Goal: Find specific page/section: Find specific page/section

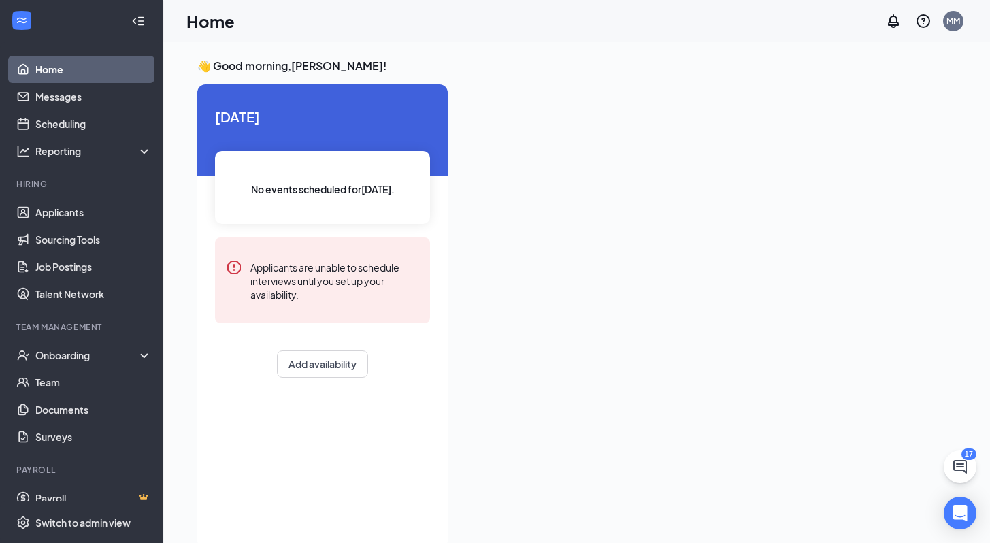
click at [63, 71] on link "Home" at bounding box center [93, 69] width 116 height 27
click at [69, 271] on link "Job Postings" at bounding box center [93, 266] width 116 height 27
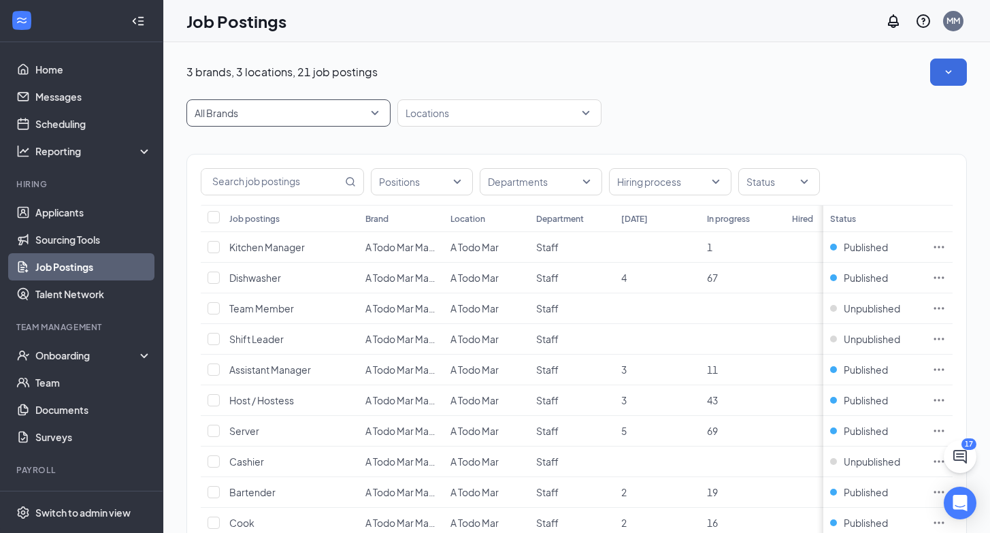
click at [376, 114] on span "All Brands" at bounding box center [289, 113] width 188 height 26
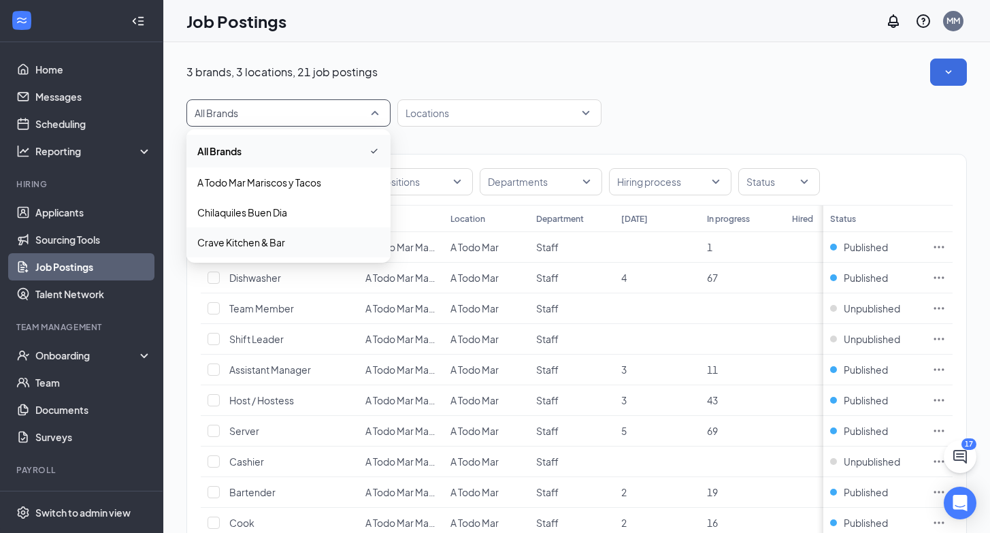
click at [285, 248] on span "Crave Kitchen & Bar" at bounding box center [288, 242] width 182 height 14
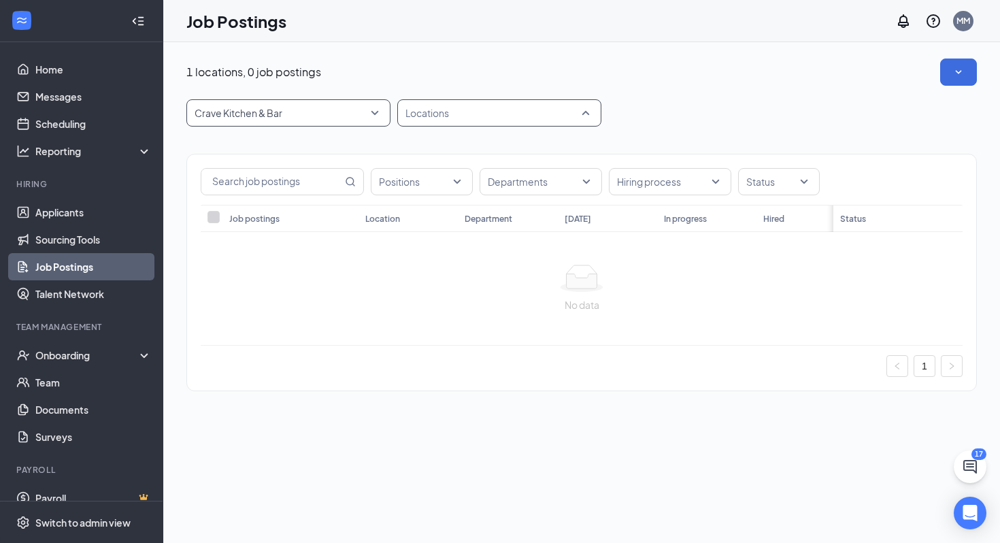
click at [586, 116] on div "Locations" at bounding box center [499, 112] width 204 height 27
click at [719, 54] on div "1 locations, 0 job postings Crave Kitchen & Bar 48055 47658 All Brands A Todo M…" at bounding box center [581, 231] width 837 height 379
click at [702, 86] on div "1 locations, 0 job postings Crave Kitchen & Bar 48055 47658 All Brands A Todo M…" at bounding box center [581, 232] width 791 height 346
click at [586, 118] on div "Locations" at bounding box center [499, 112] width 204 height 27
click at [694, 87] on div "1 locations, 0 job postings Crave Kitchen & Bar 48055 47658 All Brands A Todo M…" at bounding box center [581, 232] width 791 height 346
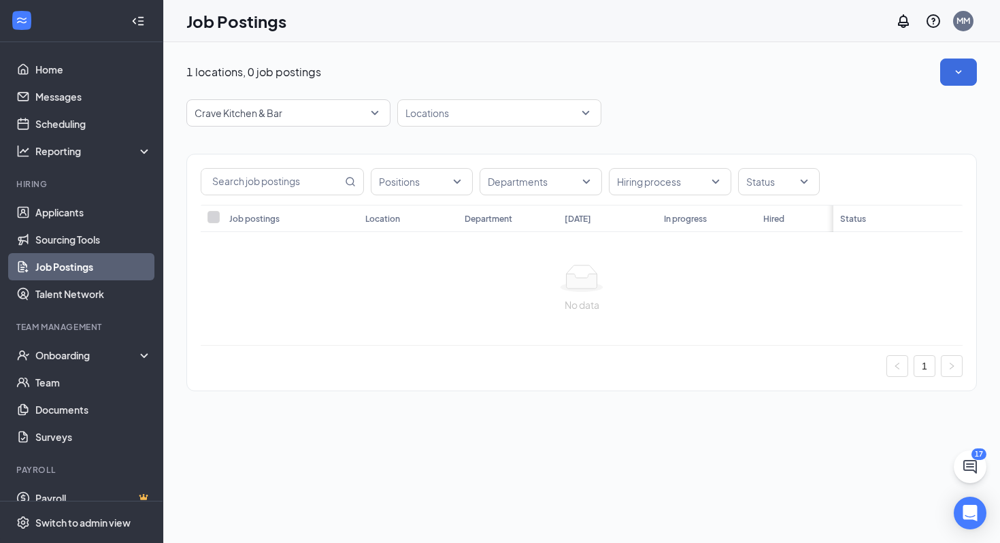
click at [393, 57] on div "1 locations, 0 job postings Crave Kitchen & Bar 48055 47658 All Brands A Todo M…" at bounding box center [581, 231] width 837 height 379
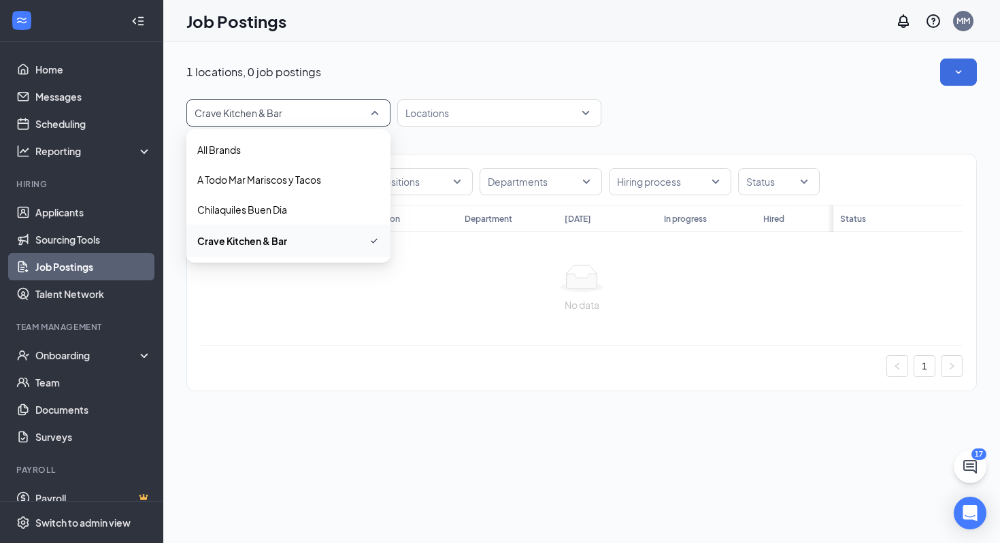
click at [383, 111] on div "Crave Kitchen & Bar" at bounding box center [288, 112] width 204 height 27
click at [261, 152] on span "All Brands" at bounding box center [288, 150] width 182 height 14
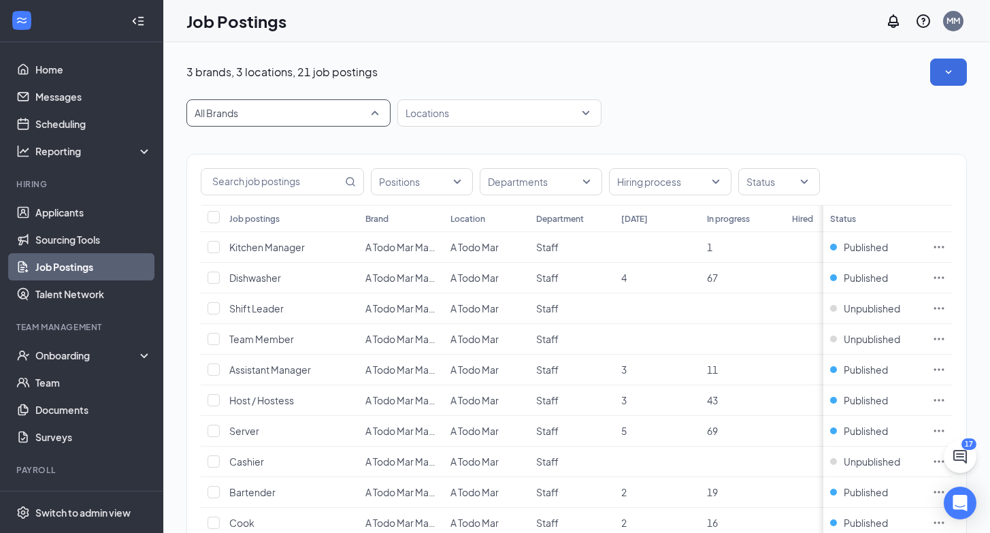
click at [377, 112] on span "All Brands" at bounding box center [289, 113] width 188 height 26
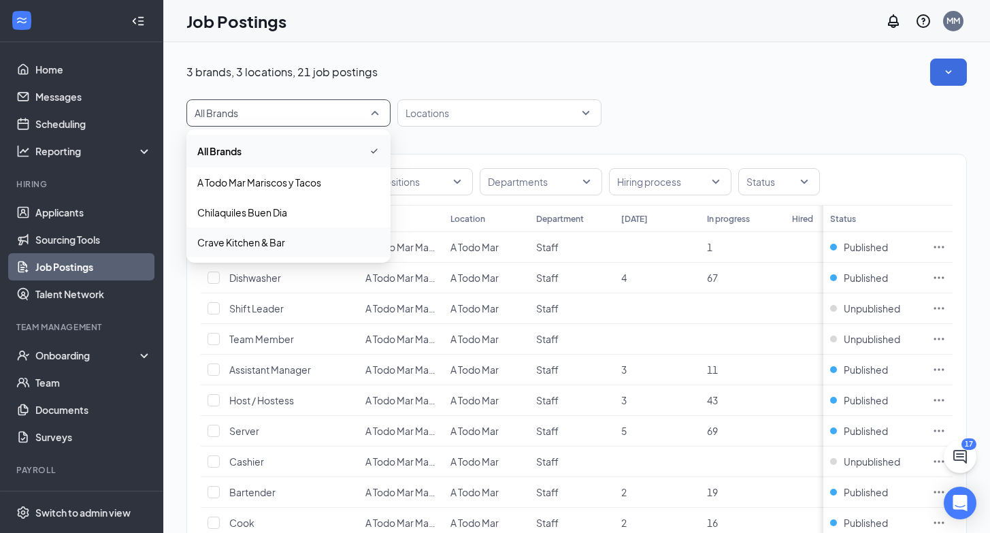
click at [261, 245] on p "Crave Kitchen & Bar" at bounding box center [241, 242] width 88 height 14
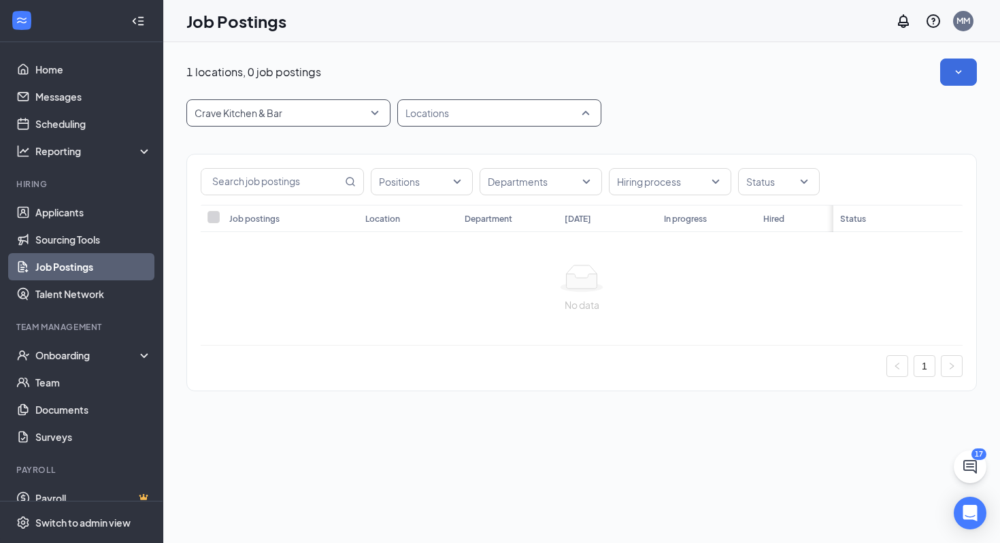
click at [585, 111] on div "Locations" at bounding box center [499, 112] width 204 height 27
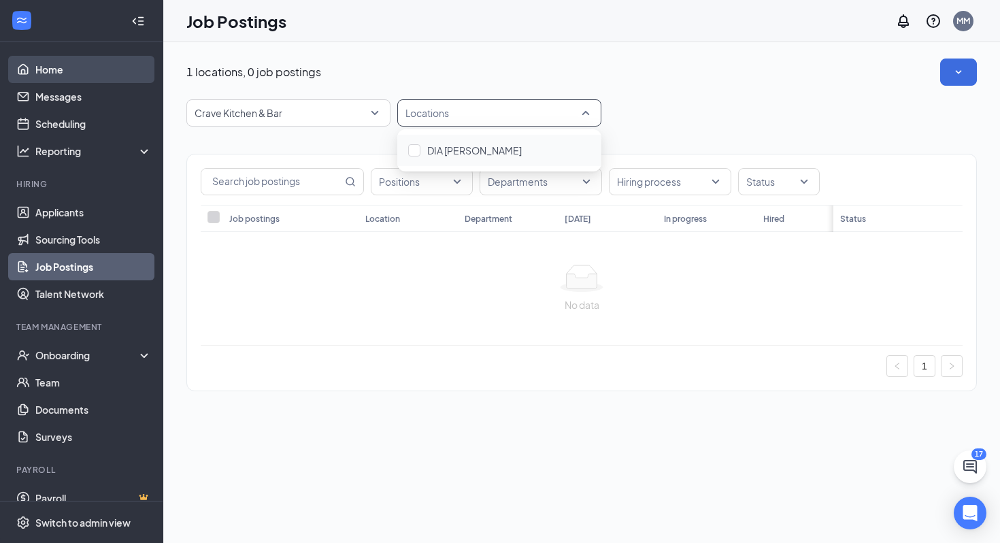
click at [35, 63] on link "Home" at bounding box center [93, 69] width 116 height 27
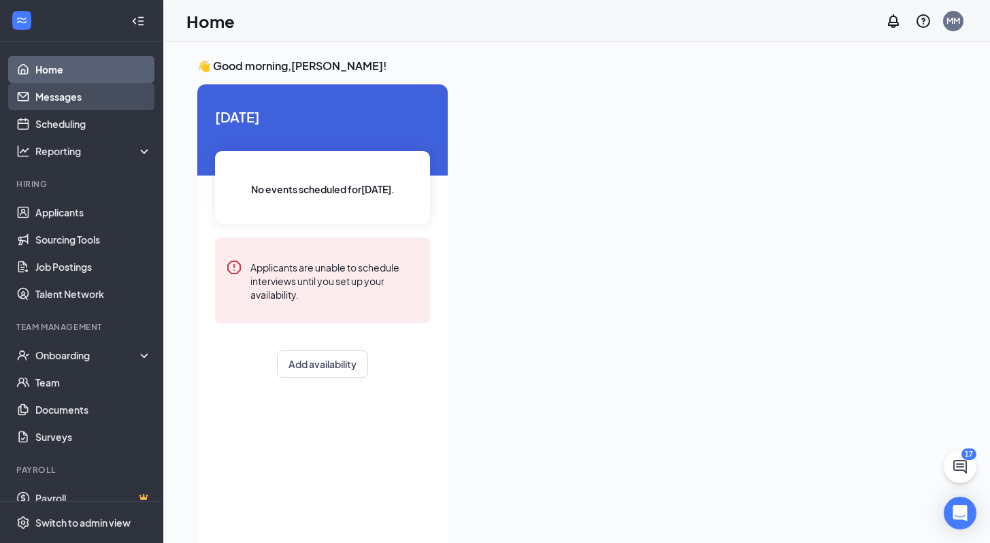
click at [46, 103] on link "Messages" at bounding box center [93, 96] width 116 height 27
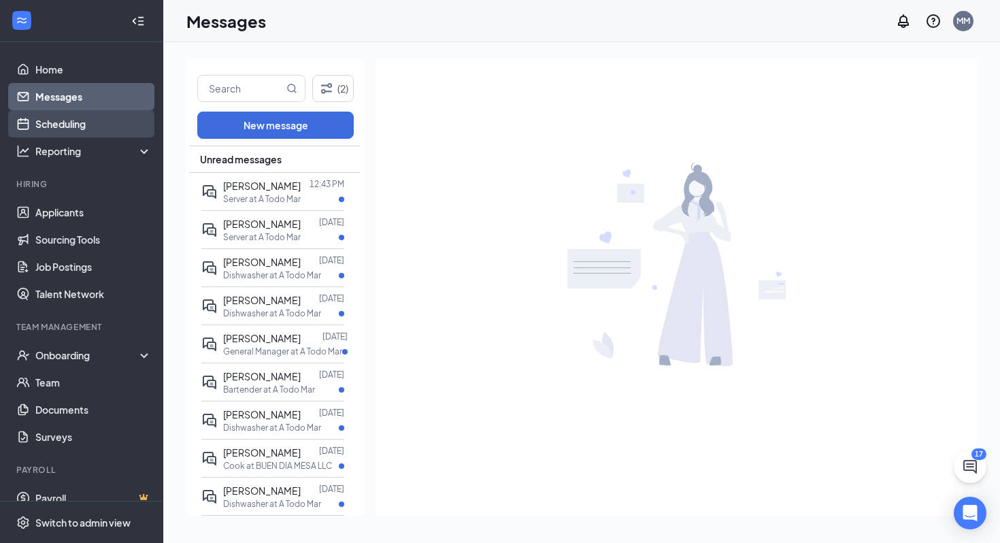
click at [76, 124] on link "Scheduling" at bounding box center [93, 123] width 116 height 27
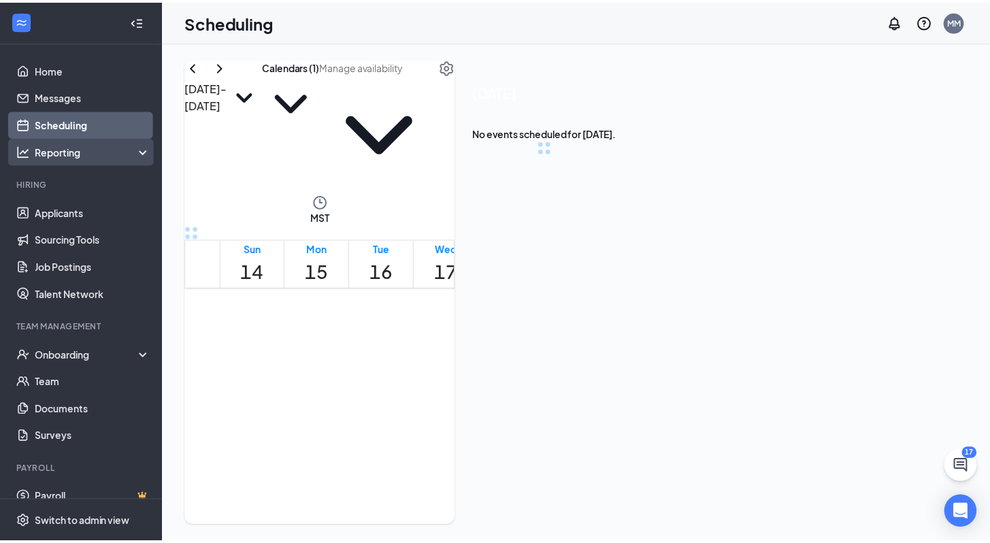
scroll to position [669, 0]
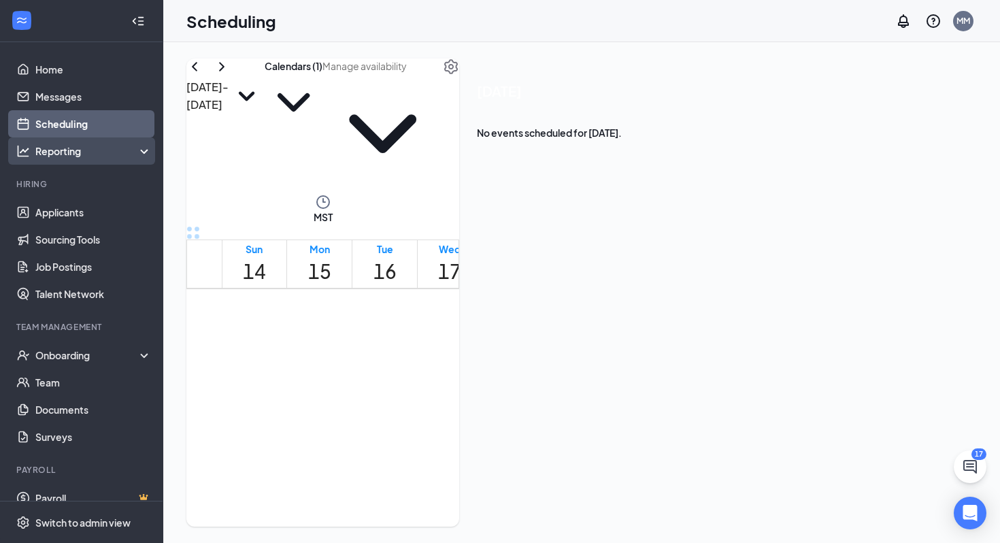
click at [77, 155] on div "Reporting" at bounding box center [93, 151] width 117 height 14
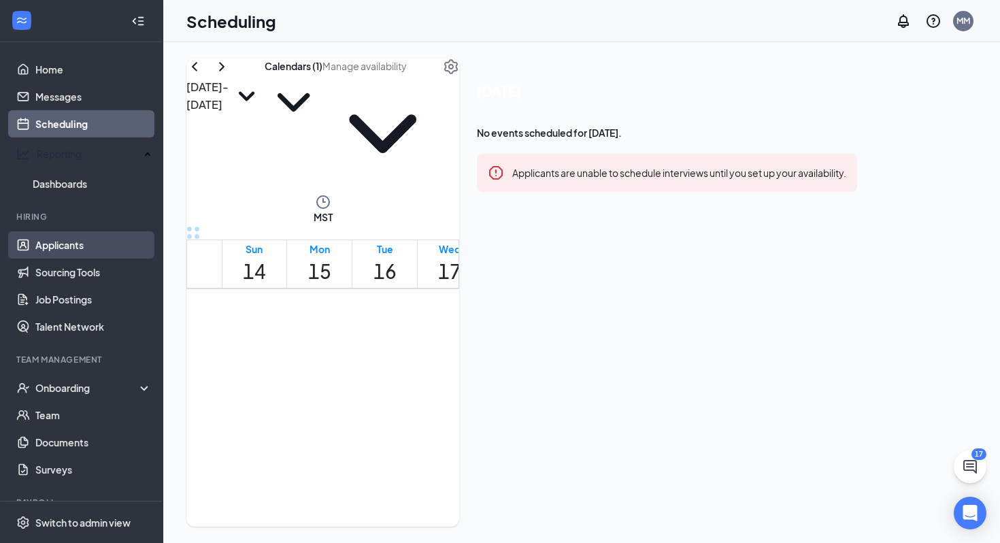
click at [79, 242] on link "Applicants" at bounding box center [93, 244] width 116 height 27
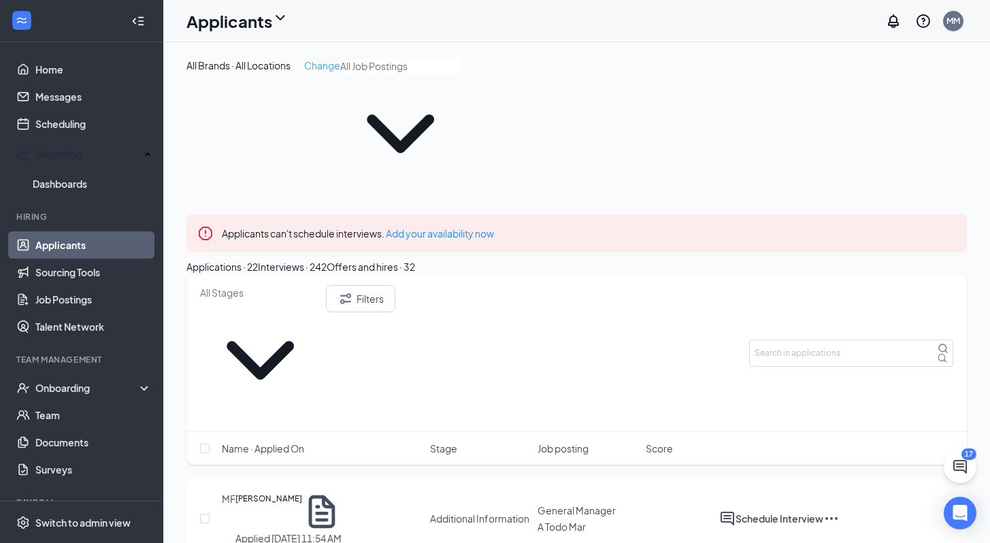
click at [328, 67] on span "Change" at bounding box center [322, 65] width 36 height 12
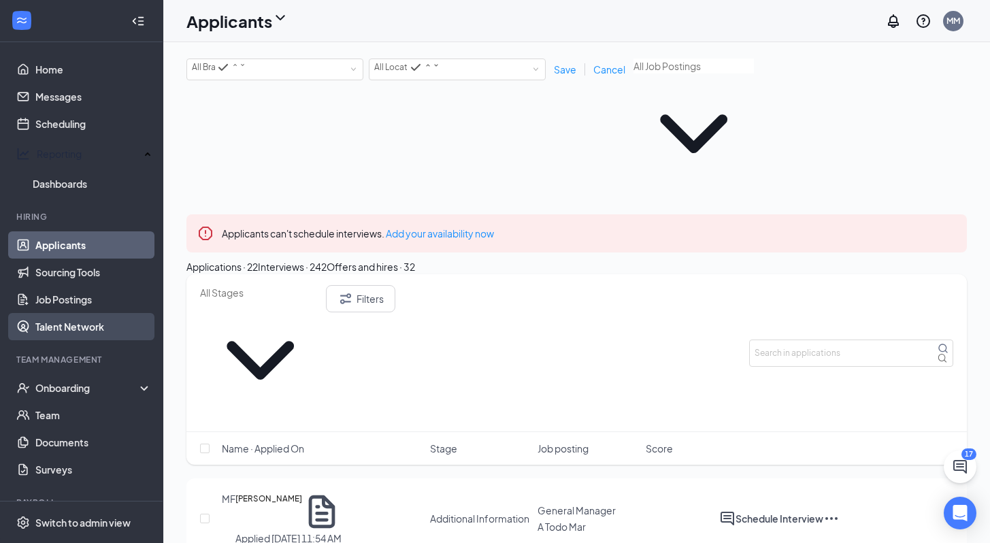
click at [74, 323] on link "Talent Network" at bounding box center [93, 326] width 116 height 27
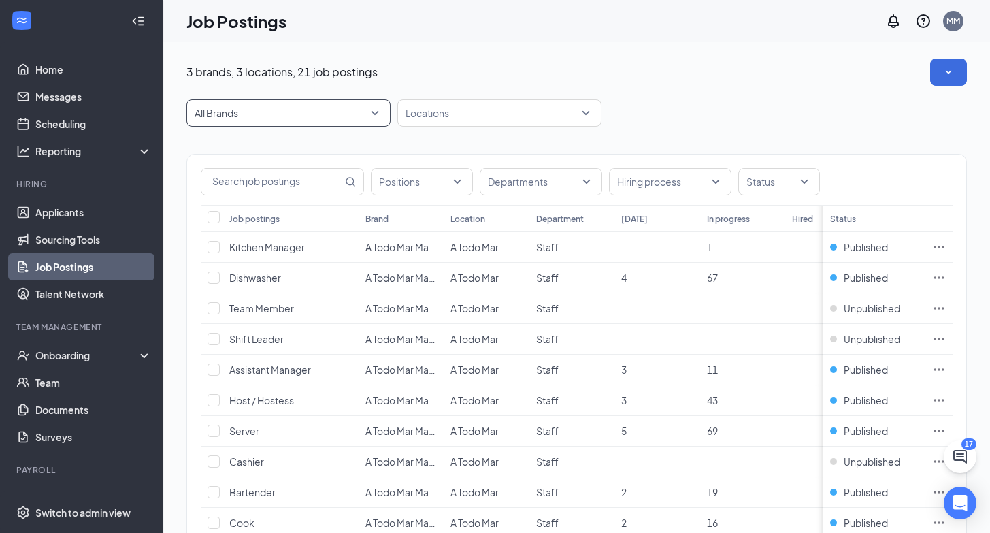
click at [378, 113] on span "All Brands" at bounding box center [289, 113] width 188 height 26
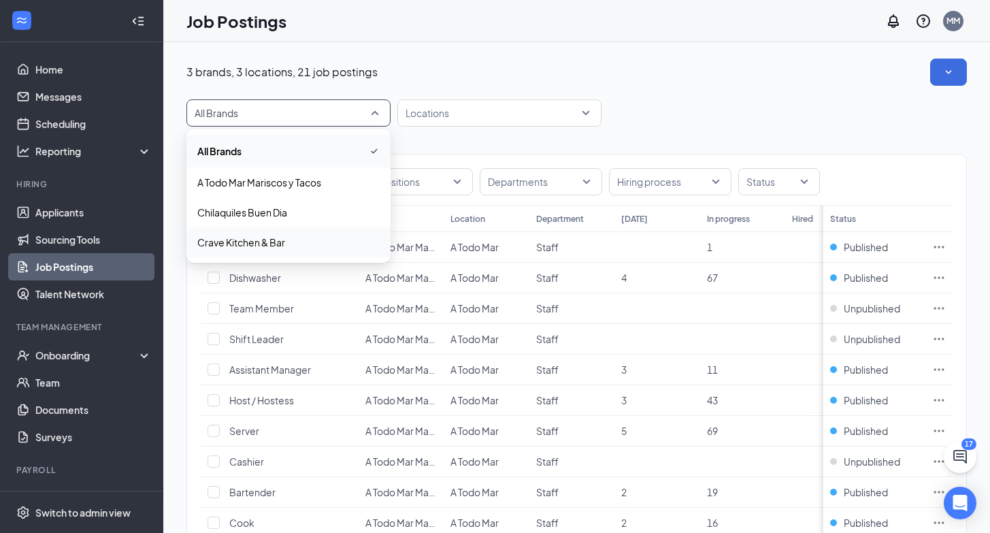
click at [276, 244] on p "Crave Kitchen & Bar" at bounding box center [241, 242] width 88 height 14
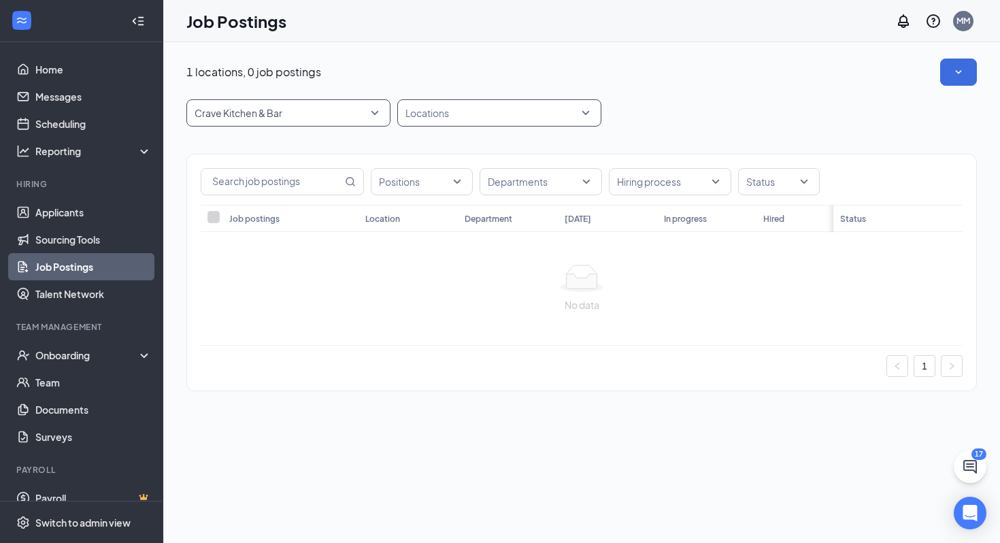
click at [588, 111] on div "Locations" at bounding box center [499, 112] width 204 height 27
click at [417, 150] on div at bounding box center [414, 150] width 12 height 12
click at [463, 185] on div "Positions" at bounding box center [422, 181] width 102 height 27
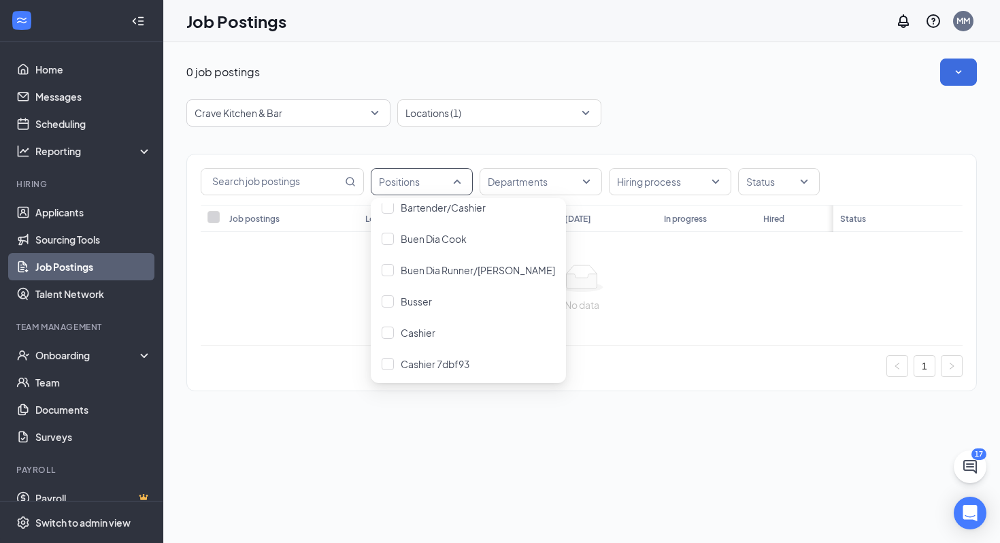
scroll to position [203, 0]
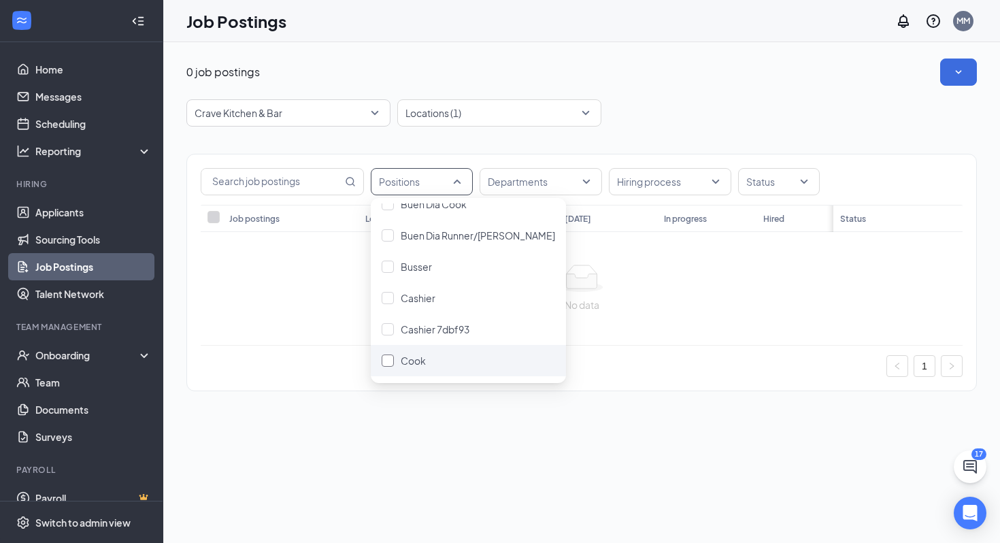
click at [388, 359] on div at bounding box center [388, 360] width 12 height 12
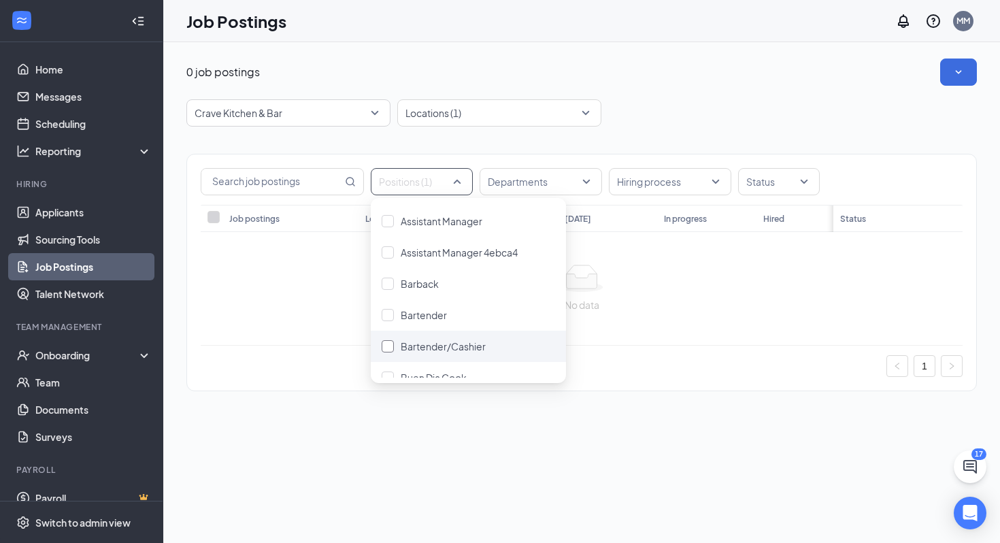
scroll to position [284, 0]
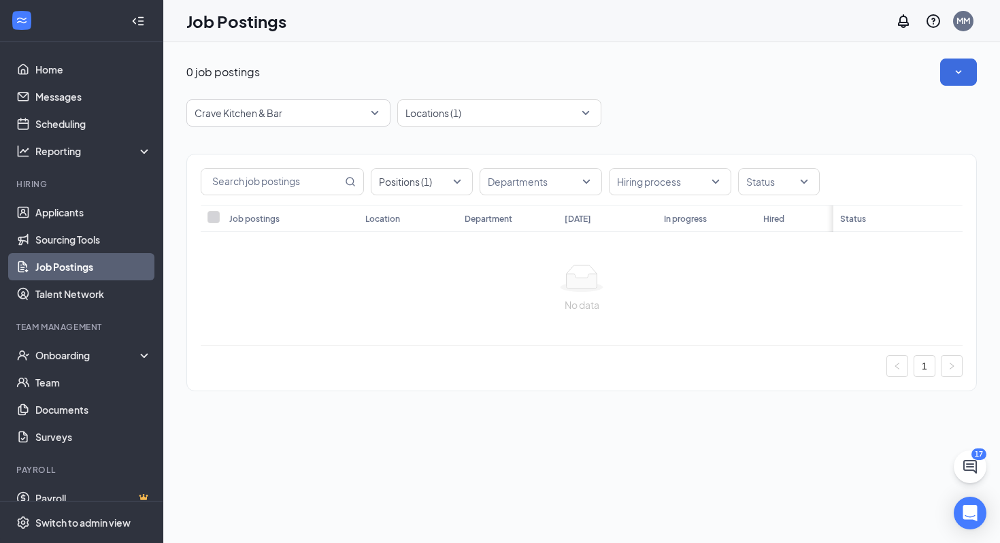
click at [576, 390] on div "Positions (1) Departments Hiring process Status Job postings Location Departmen…" at bounding box center [581, 272] width 791 height 237
click at [214, 216] on span at bounding box center [214, 217] width 12 height 12
click at [586, 182] on div "Departments" at bounding box center [541, 181] width 122 height 27
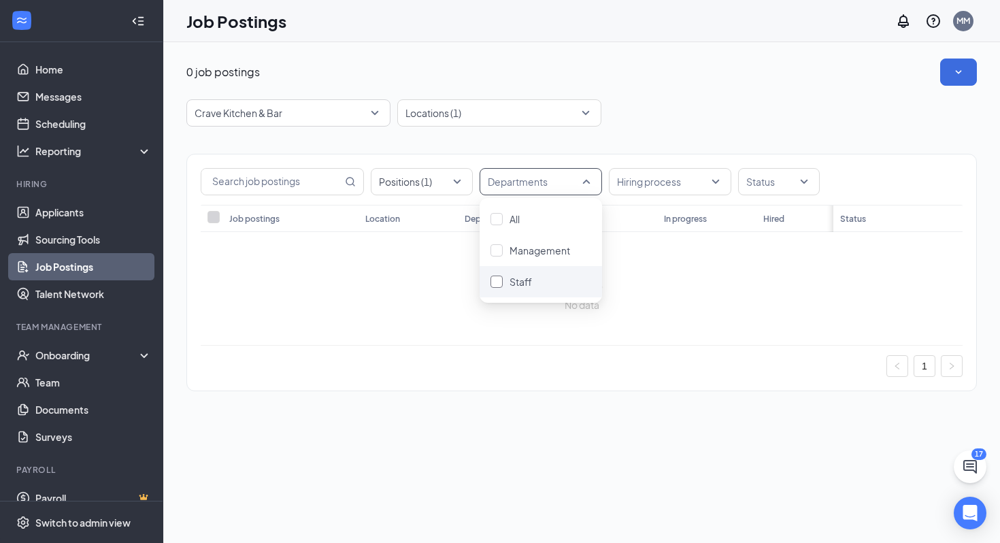
click at [499, 284] on div at bounding box center [497, 282] width 12 height 12
click at [705, 285] on div at bounding box center [582, 278] width 740 height 27
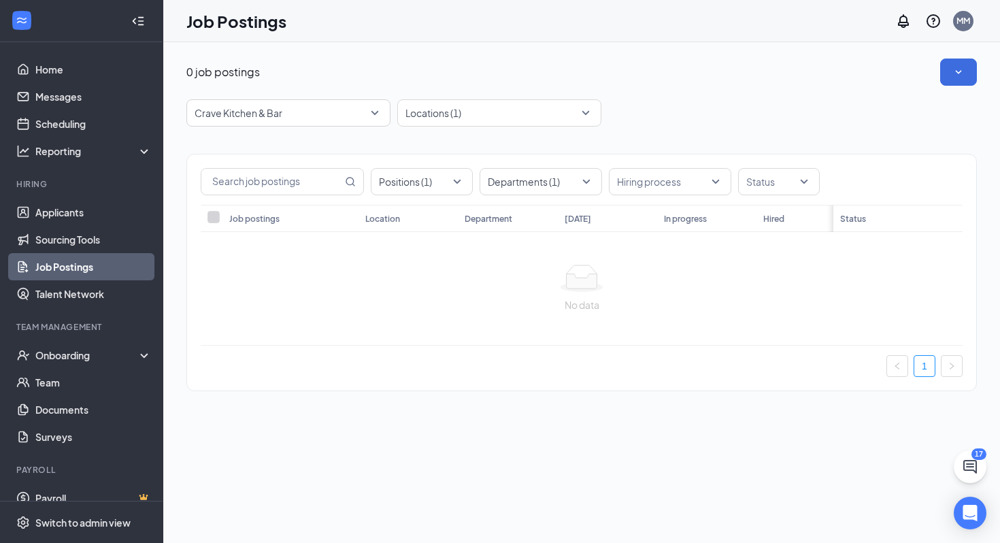
click at [927, 376] on link "1" at bounding box center [924, 366] width 20 height 20
click at [801, 180] on div at bounding box center [772, 182] width 61 height 22
click at [760, 254] on div at bounding box center [755, 250] width 12 height 12
click at [703, 405] on div "Positions (1) Departments (1) Hiring process Status (1) Job postings Location D…" at bounding box center [581, 266] width 791 height 278
click at [227, 232] on div "No data" at bounding box center [582, 288] width 762 height 113
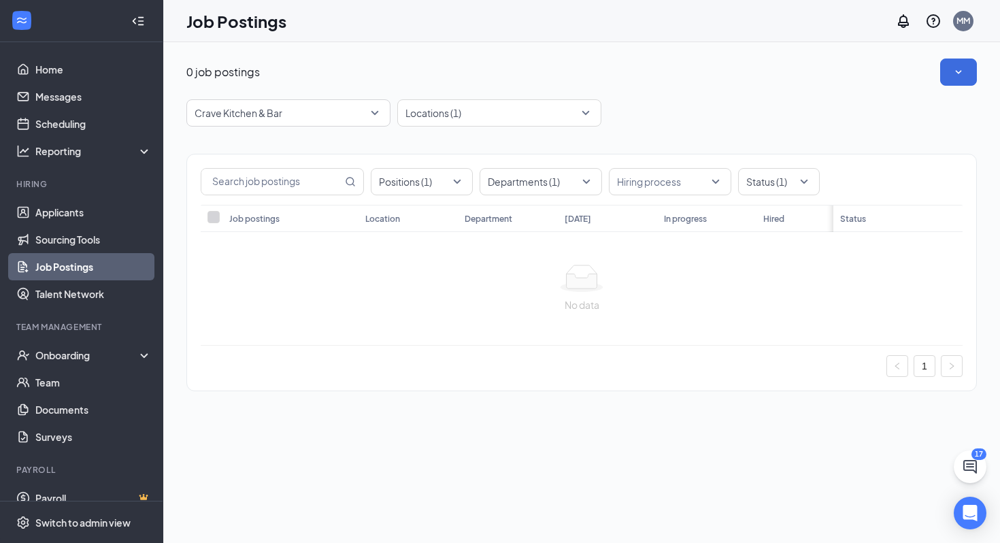
click at [212, 217] on span at bounding box center [214, 217] width 12 height 12
click at [800, 179] on div at bounding box center [772, 182] width 61 height 22
click at [837, 421] on div "0 job postings Crave Kitchen & Bar 48055 47658 All Brands A Todo Mar Mariscos y…" at bounding box center [581, 231] width 837 height 379
click at [461, 180] on div "Positions (1)" at bounding box center [422, 181] width 102 height 27
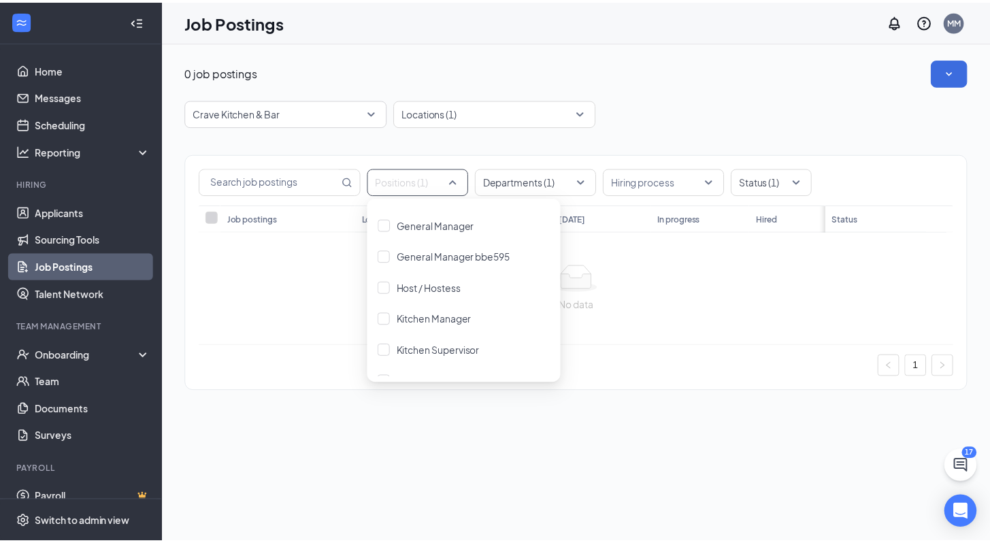
scroll to position [341, 0]
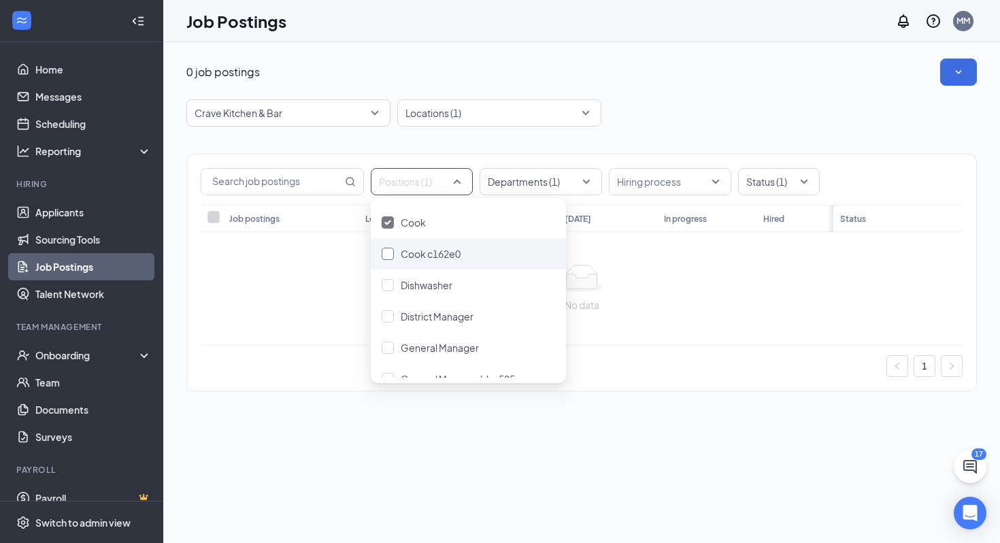
click at [386, 259] on div at bounding box center [388, 254] width 12 height 12
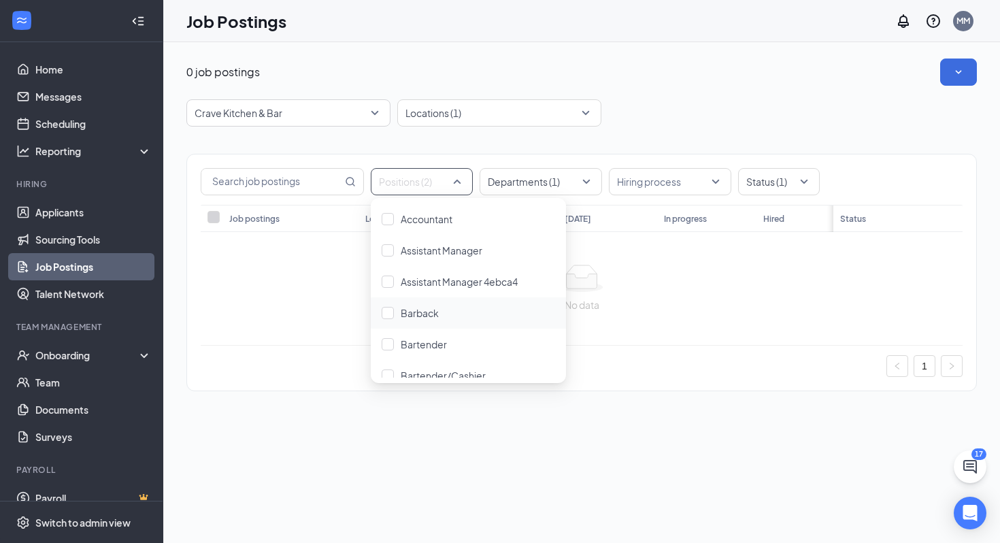
click at [680, 377] on div "1" at bounding box center [582, 366] width 762 height 22
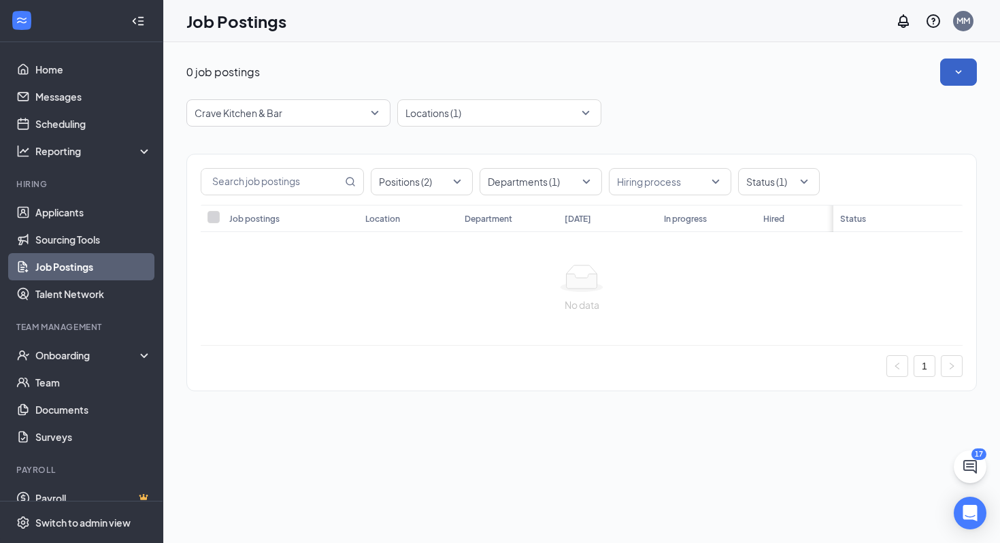
click at [955, 74] on icon "SmallChevronDown" at bounding box center [959, 72] width 14 height 14
click at [863, 78] on div "0 job postings" at bounding box center [581, 72] width 791 height 27
click at [587, 111] on div "Locations (1)" at bounding box center [499, 112] width 204 height 27
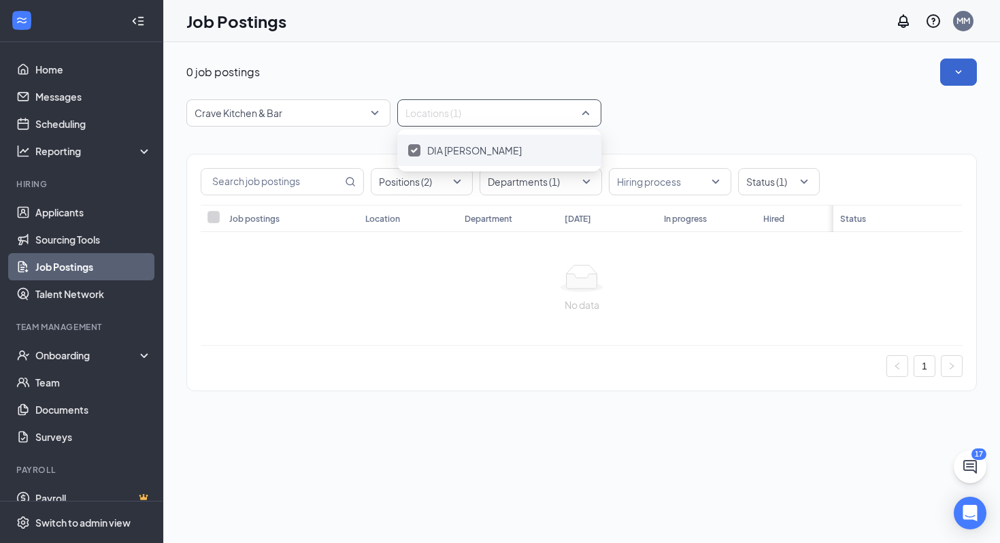
click at [510, 155] on div "DIA [PERSON_NAME]" at bounding box center [499, 150] width 182 height 15
click at [412, 148] on div at bounding box center [414, 150] width 12 height 12
click at [471, 295] on div "No data" at bounding box center [582, 289] width 740 height 48
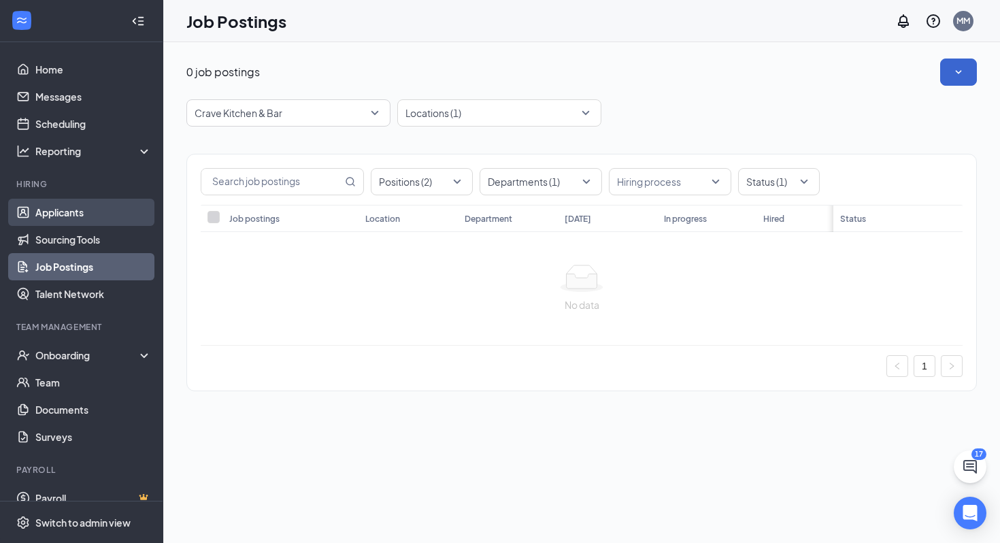
click at [82, 210] on link "Applicants" at bounding box center [93, 212] width 116 height 27
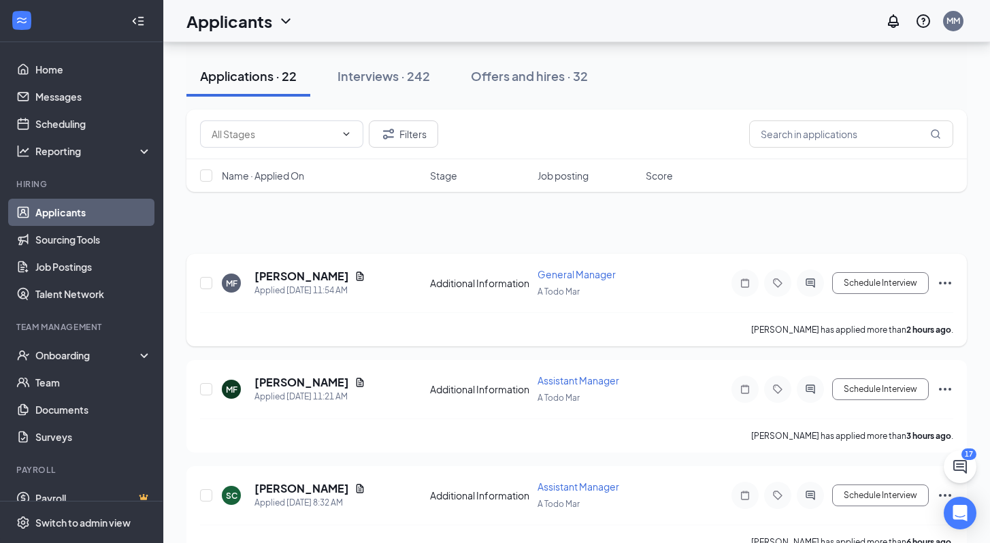
scroll to position [264, 0]
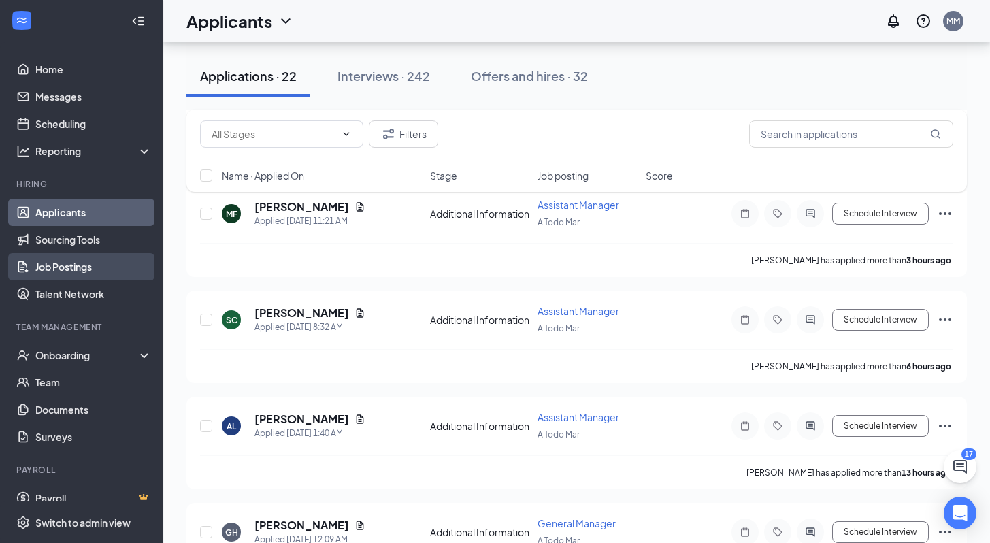
click at [82, 267] on link "Job Postings" at bounding box center [93, 266] width 116 height 27
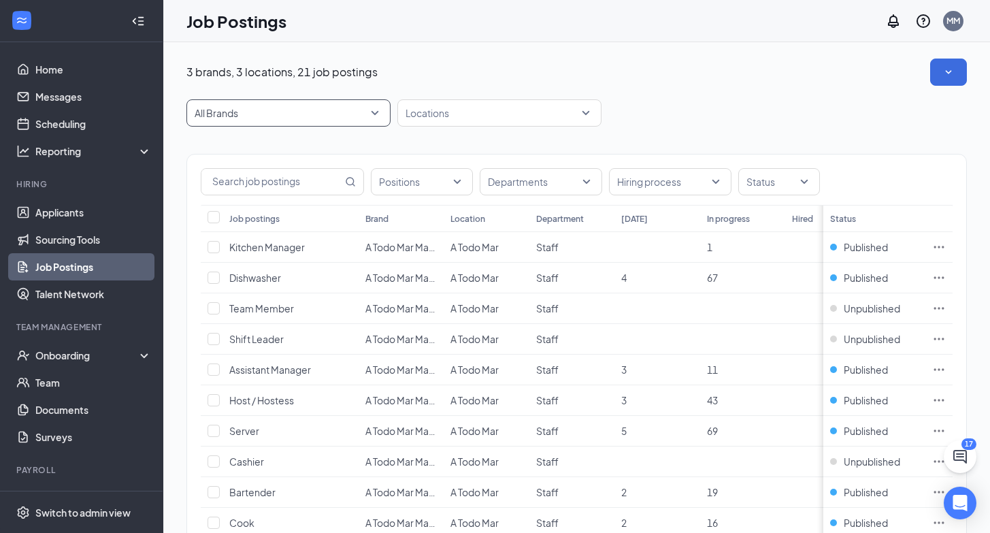
click at [374, 114] on span "All Brands" at bounding box center [289, 113] width 188 height 26
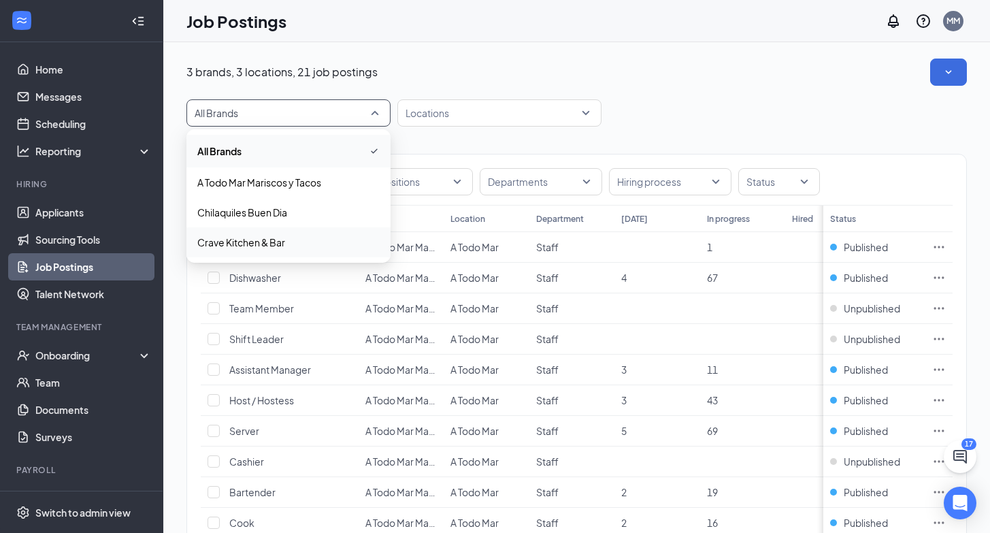
click at [285, 244] on span "Crave Kitchen & Bar" at bounding box center [288, 242] width 182 height 14
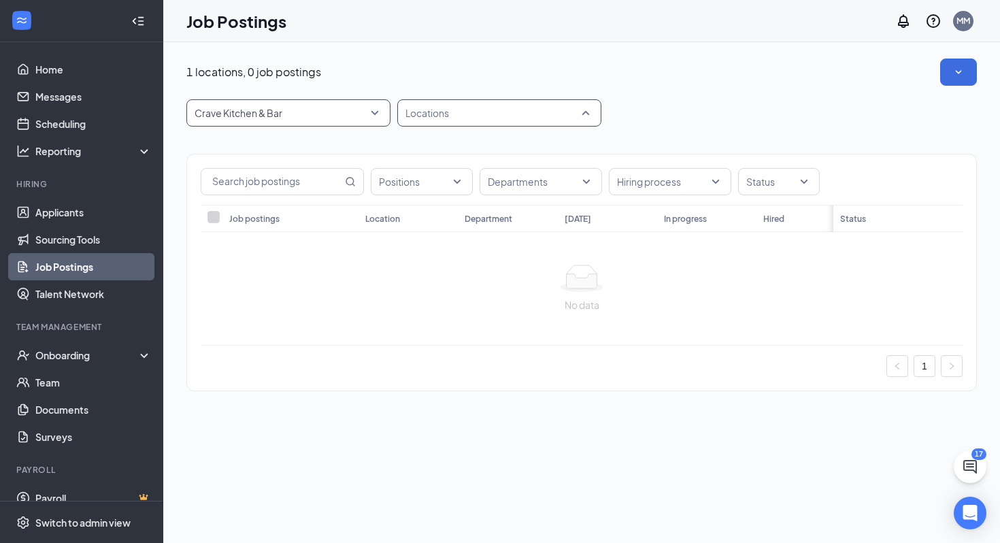
click at [590, 117] on div "Locations" at bounding box center [499, 112] width 204 height 27
click at [413, 150] on div at bounding box center [414, 150] width 12 height 12
click at [653, 145] on div "Positions Departments Hiring process Status Job postings Location Department To…" at bounding box center [581, 266] width 791 height 278
click at [377, 111] on span "Crave Kitchen & Bar" at bounding box center [289, 113] width 188 height 26
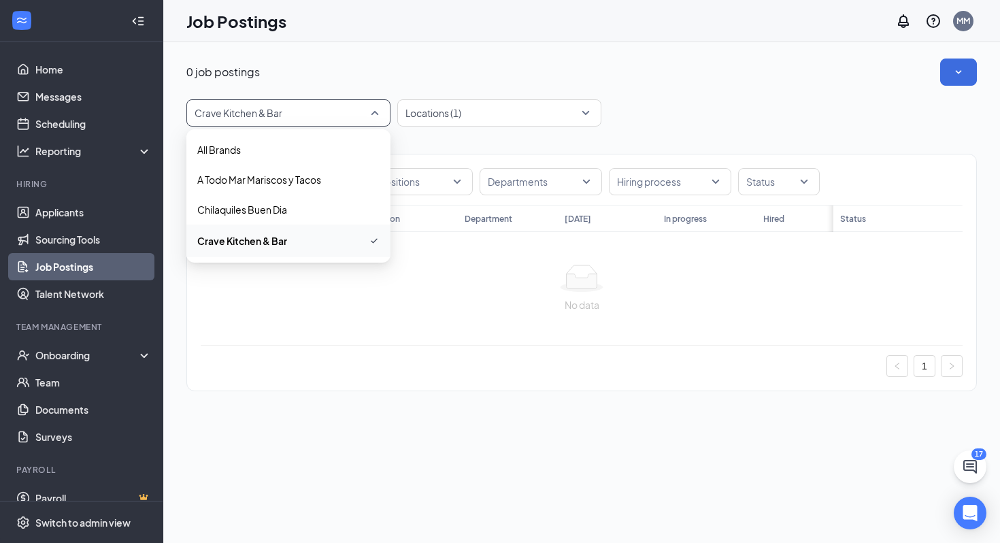
click at [295, 245] on span "Crave Kitchen & Bar" at bounding box center [288, 241] width 182 height 16
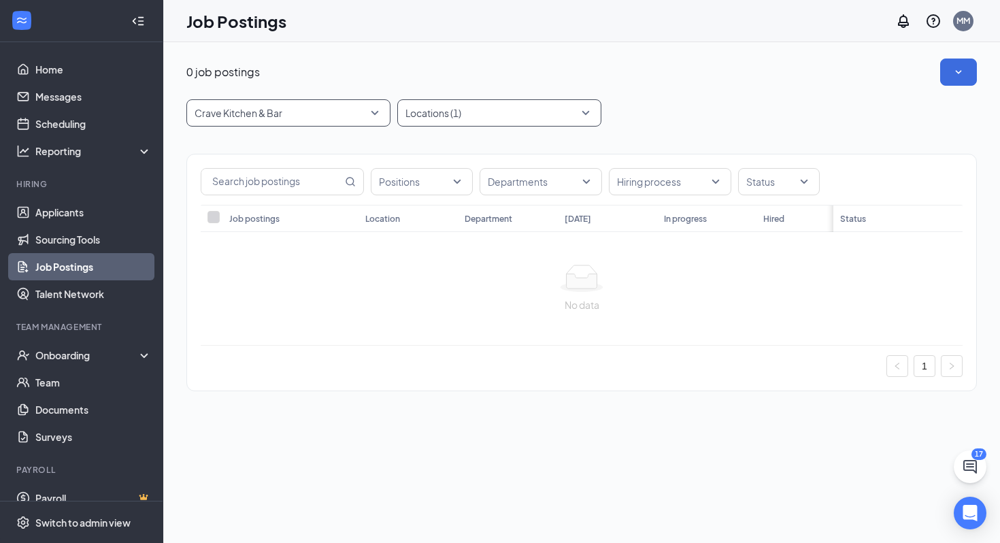
click at [590, 115] on div "Locations (1)" at bounding box center [499, 112] width 204 height 27
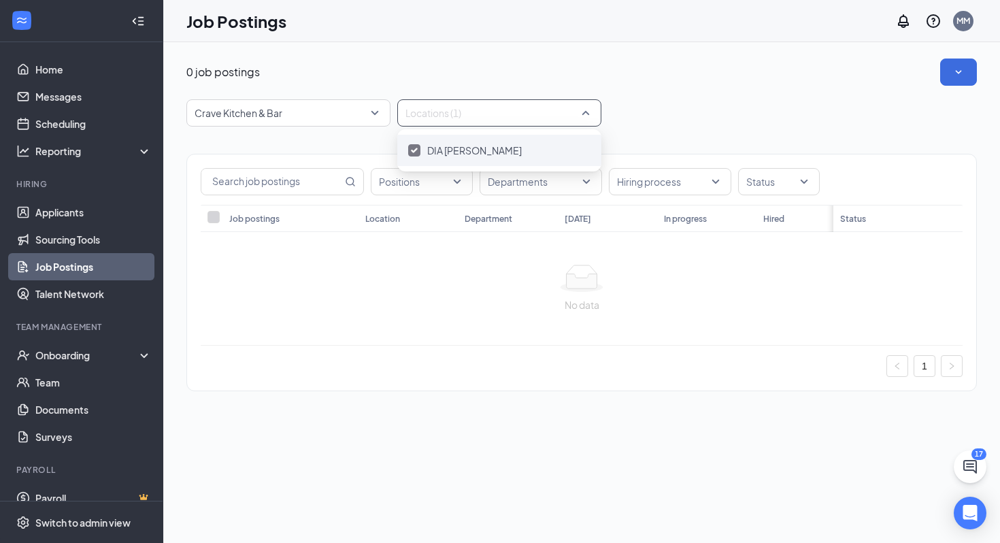
click at [511, 159] on div "DIA [PERSON_NAME]" at bounding box center [499, 150] width 204 height 31
click at [411, 150] on div at bounding box center [414, 150] width 12 height 12
